Goal: Task Accomplishment & Management: Manage account settings

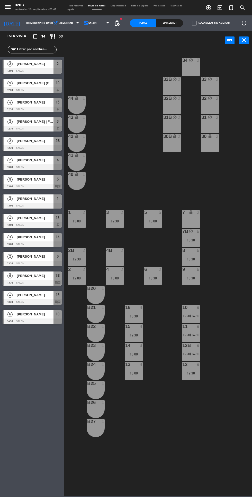
click at [108, 167] on div "34 block 2 33B block 2 33 block 2 44 lock 1 32B block 2 32 block 2 43 lock 1 31…" at bounding box center [159, 272] width 185 height 447
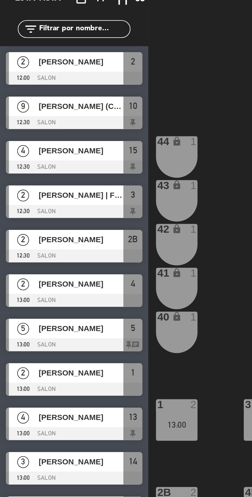
click at [19, 70] on div at bounding box center [32, 71] width 59 height 6
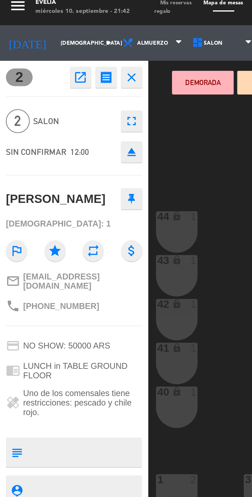
click at [30, 39] on button "open_in_new" at bounding box center [34, 37] width 9 height 9
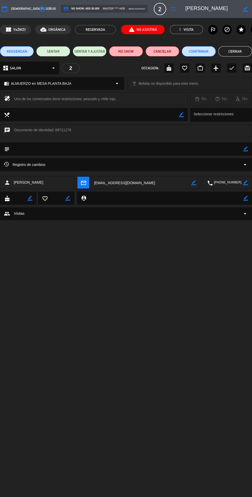
click at [39, 8] on icon "access_time" at bounding box center [42, 9] width 6 height 6
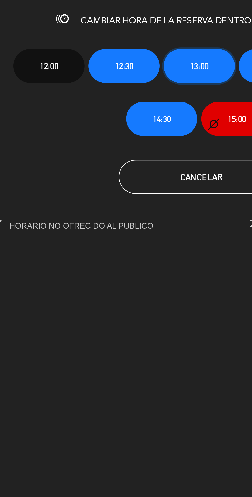
click at [117, 30] on button "13:00" at bounding box center [125, 30] width 32 height 15
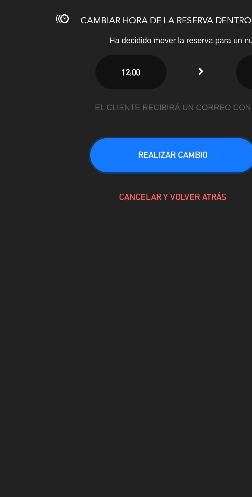
click at [92, 73] on button "REALIZAR CAMBIO" at bounding box center [113, 70] width 74 height 15
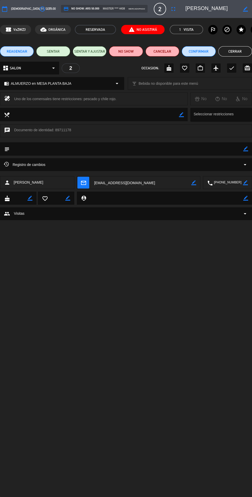
click at [235, 51] on button "Cerrar" at bounding box center [235, 51] width 34 height 10
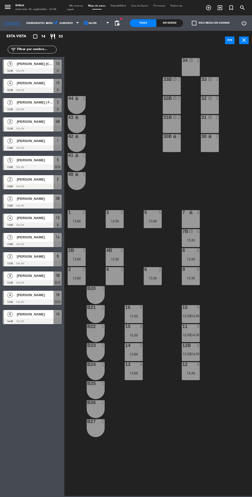
click at [69, 9] on span "Tarjetas de regalo" at bounding box center [124, 8] width 115 height 6
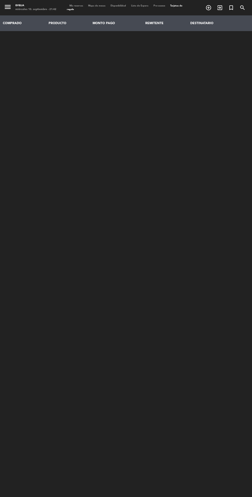
click at [69, 6] on span "Mis reservas" at bounding box center [76, 6] width 19 height 2
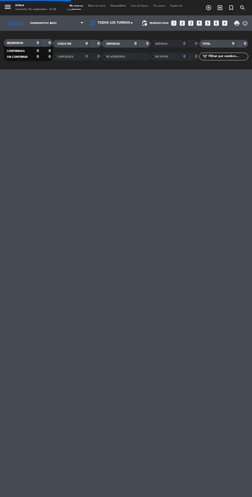
click at [70, 9] on span "Tarjetas de regalo" at bounding box center [124, 8] width 115 height 6
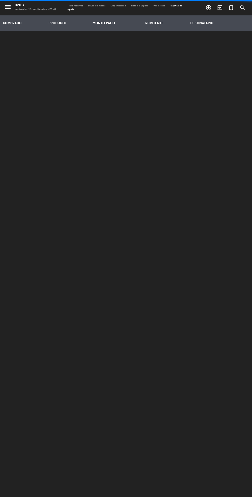
click at [71, 10] on span "Tarjetas de regalo" at bounding box center [124, 8] width 115 height 6
click at [69, 9] on span "Tarjetas de regalo" at bounding box center [124, 8] width 115 height 6
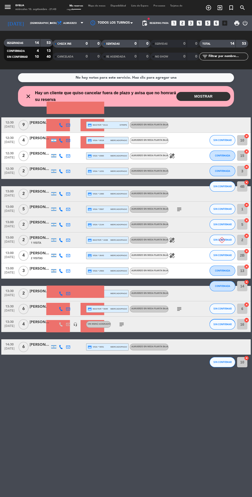
click at [40, 244] on span "1 Visita" at bounding box center [36, 243] width 10 height 4
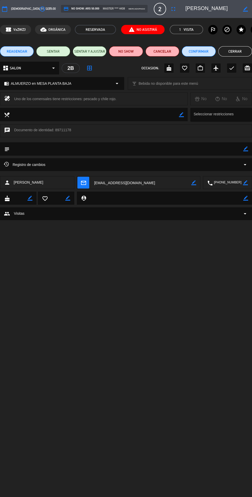
click at [235, 51] on button "Cerrar" at bounding box center [235, 51] width 34 height 10
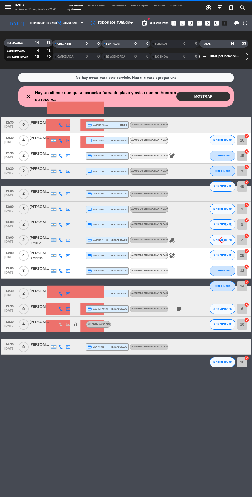
click at [202, 97] on button "MOSTRAR" at bounding box center [203, 96] width 54 height 9
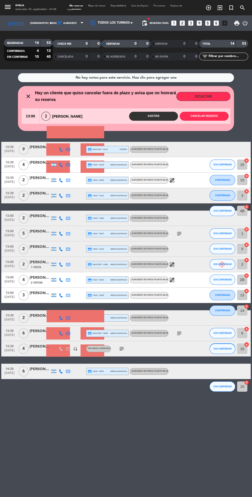
scroll to position [3, 0]
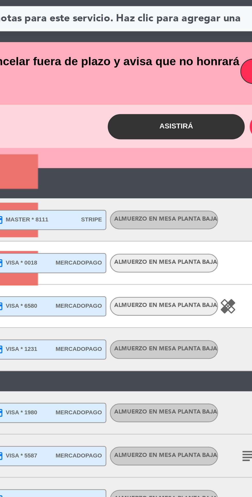
click at [143, 112] on button "Asistirá" at bounding box center [153, 116] width 49 height 9
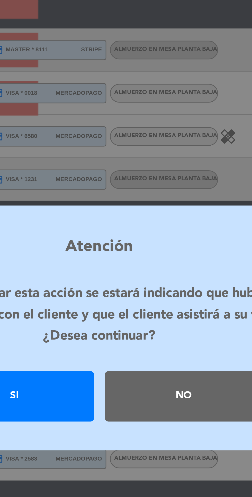
scroll to position [0, 0]
click at [110, 282] on div "Si" at bounding box center [96, 273] width 56 height 18
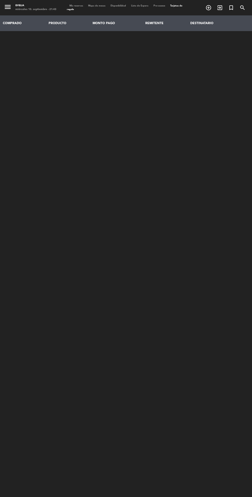
click at [8, 10] on icon "menu" at bounding box center [8, 7] width 8 height 8
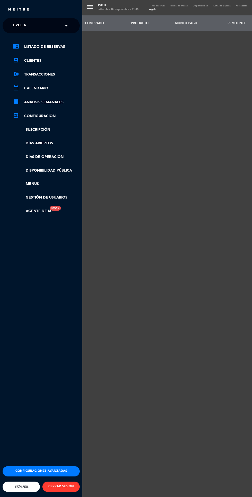
click at [31, 48] on link "chrome_reader_mode Listado de Reservas" at bounding box center [46, 47] width 67 height 6
